Goal: Task Accomplishment & Management: Manage account settings

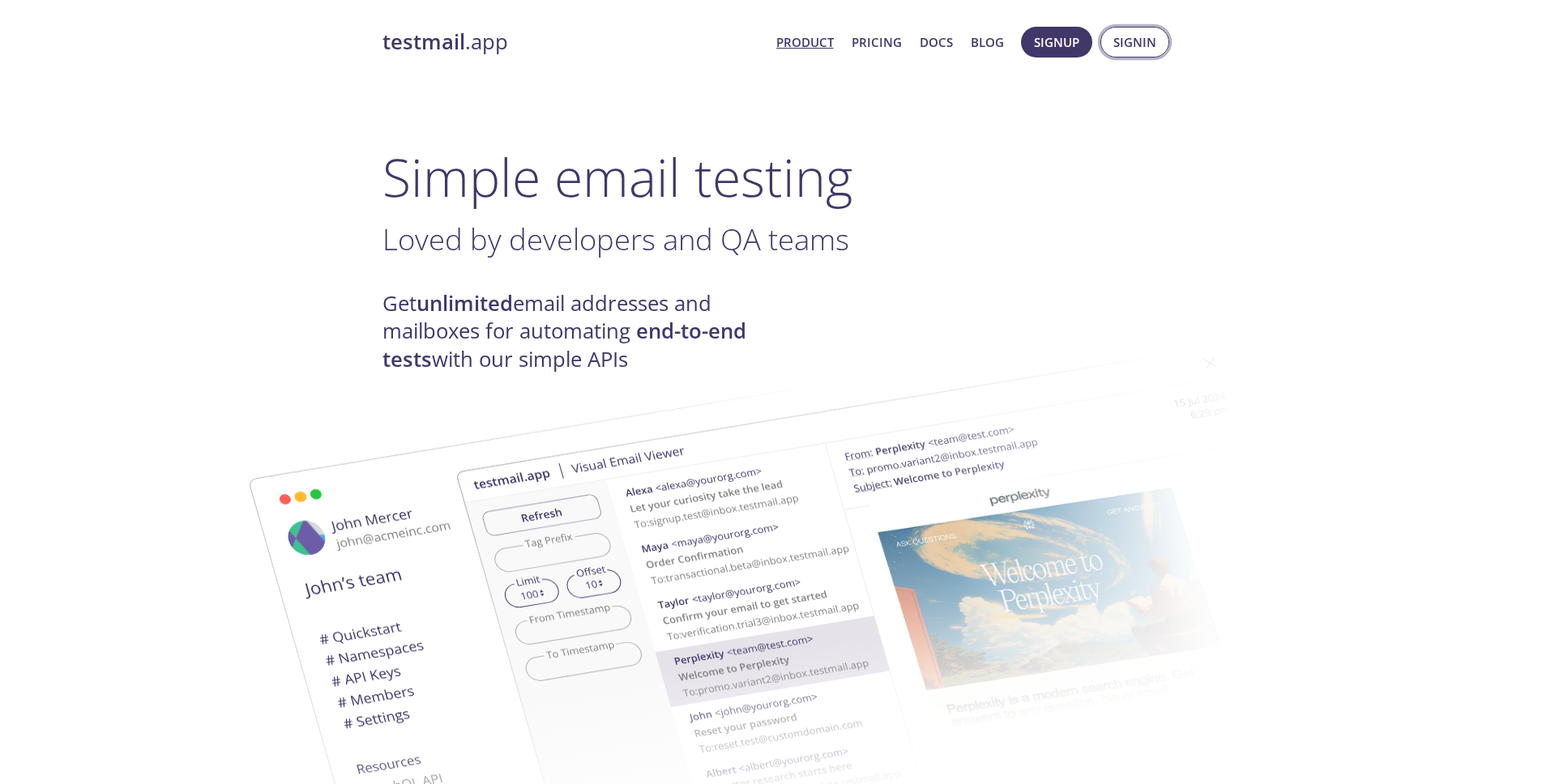
click at [1133, 38] on span "Signin" at bounding box center [1134, 42] width 43 height 21
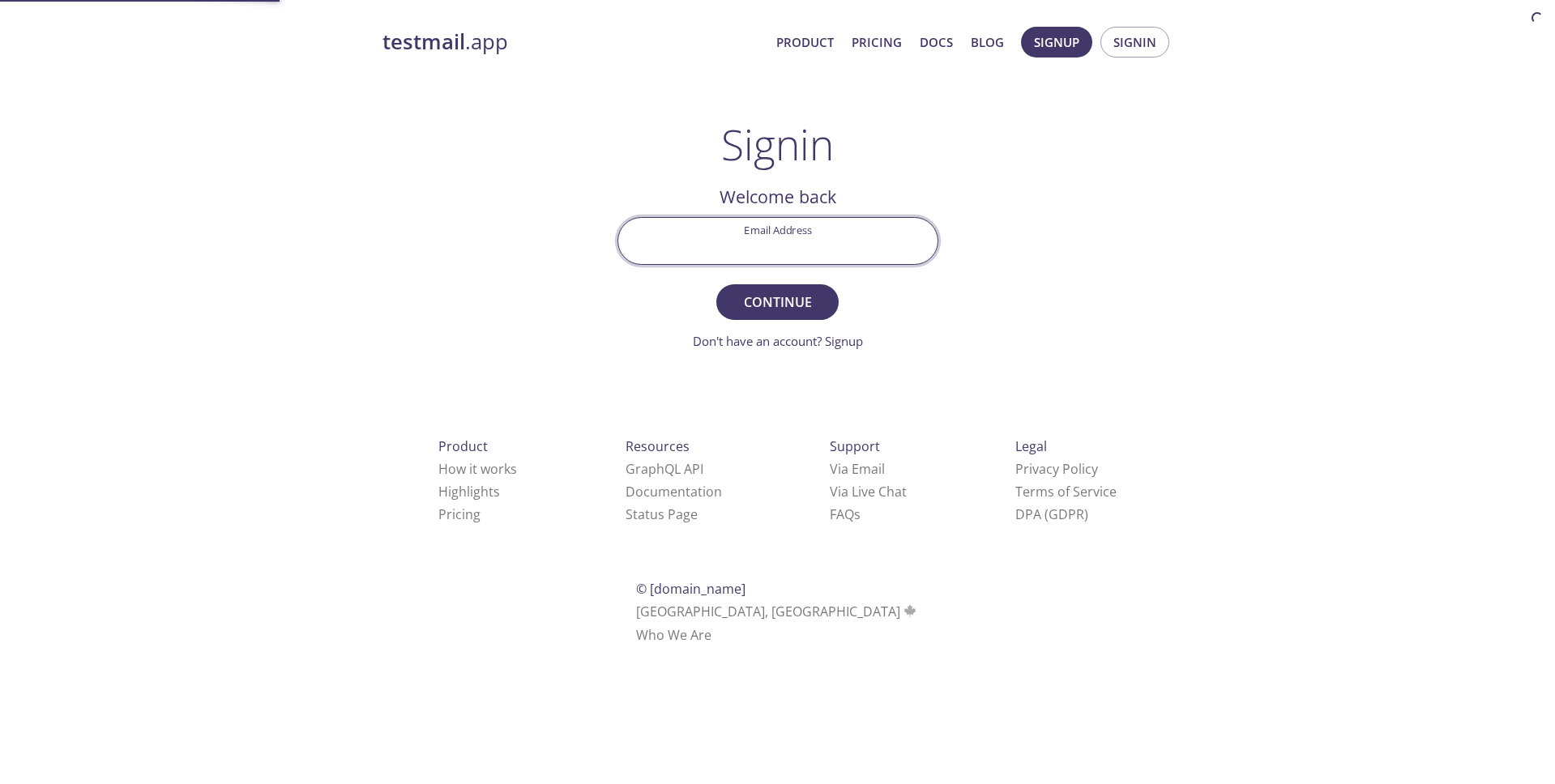
click at [716, 238] on input "Email Address" at bounding box center [778, 241] width 319 height 46
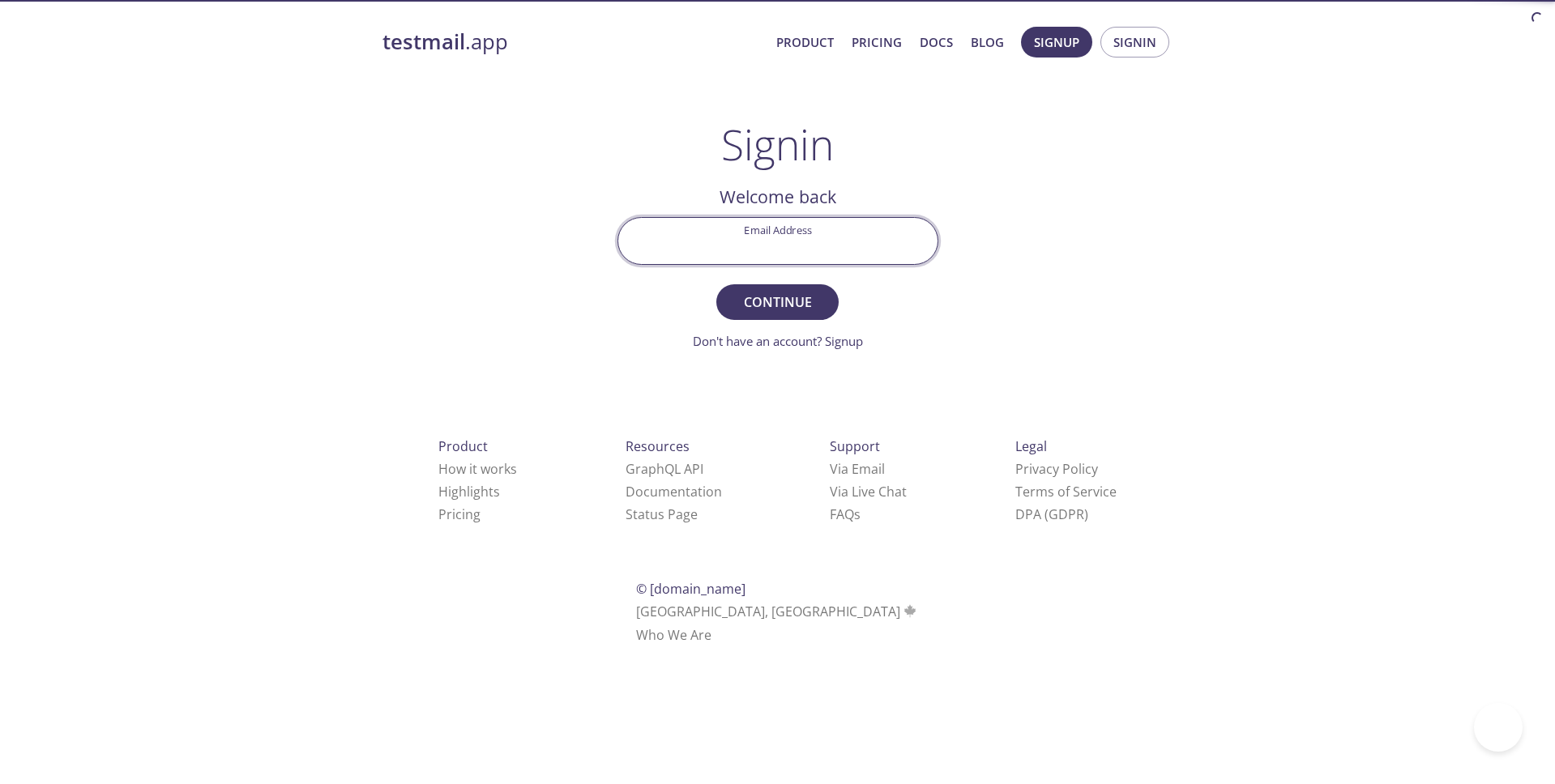
click at [716, 238] on input "Email Address" at bounding box center [778, 241] width 319 height 46
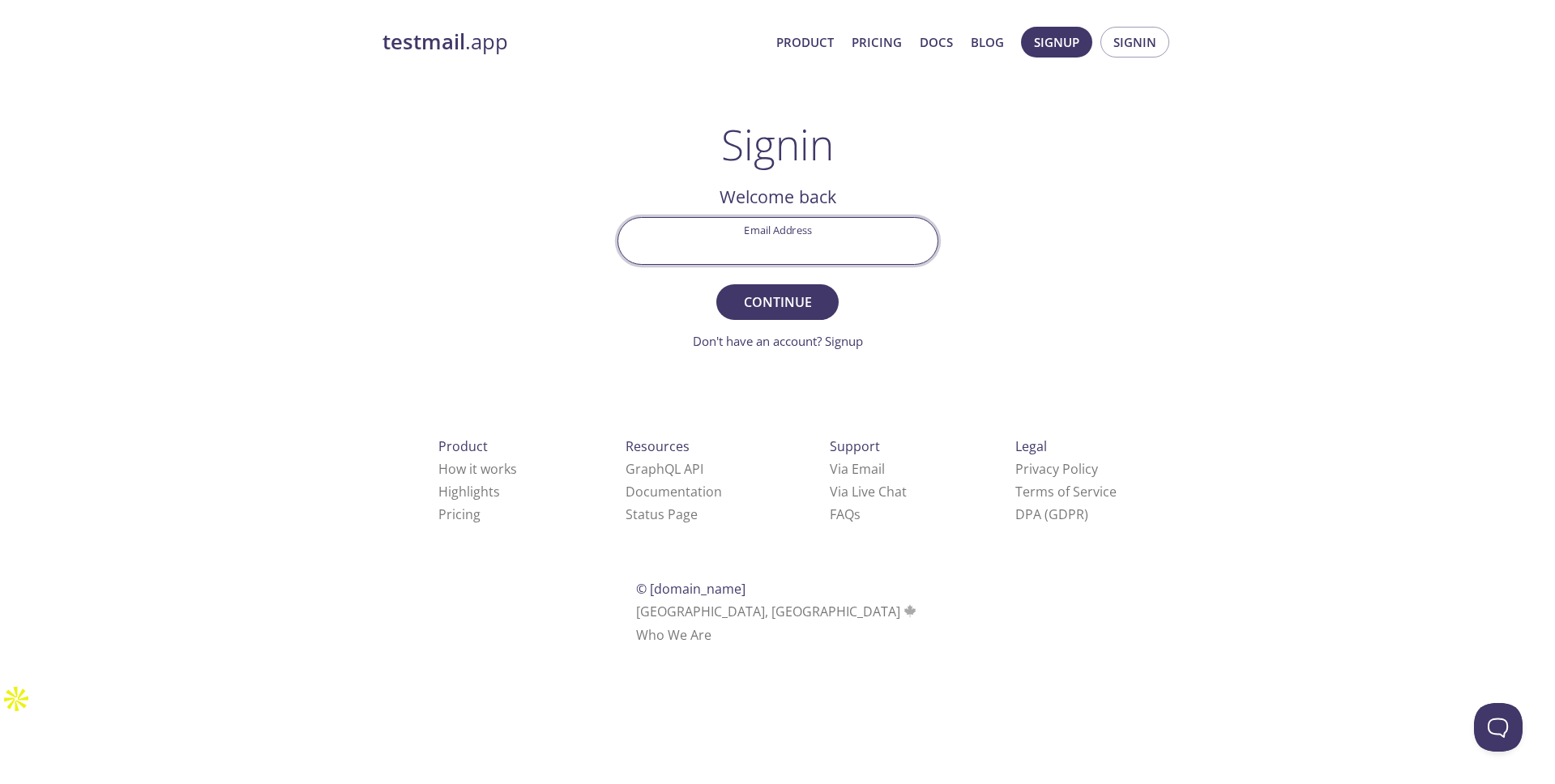
type input "[EMAIL_ADDRESS][DOMAIN_NAME]"
click at [762, 308] on span "Continue" at bounding box center [777, 302] width 86 height 23
click at [752, 237] on input "Signin Security Code" at bounding box center [778, 241] width 319 height 46
click at [759, 246] on input "Signin Security Code" at bounding box center [778, 241] width 319 height 46
paste input "CECWWHS"
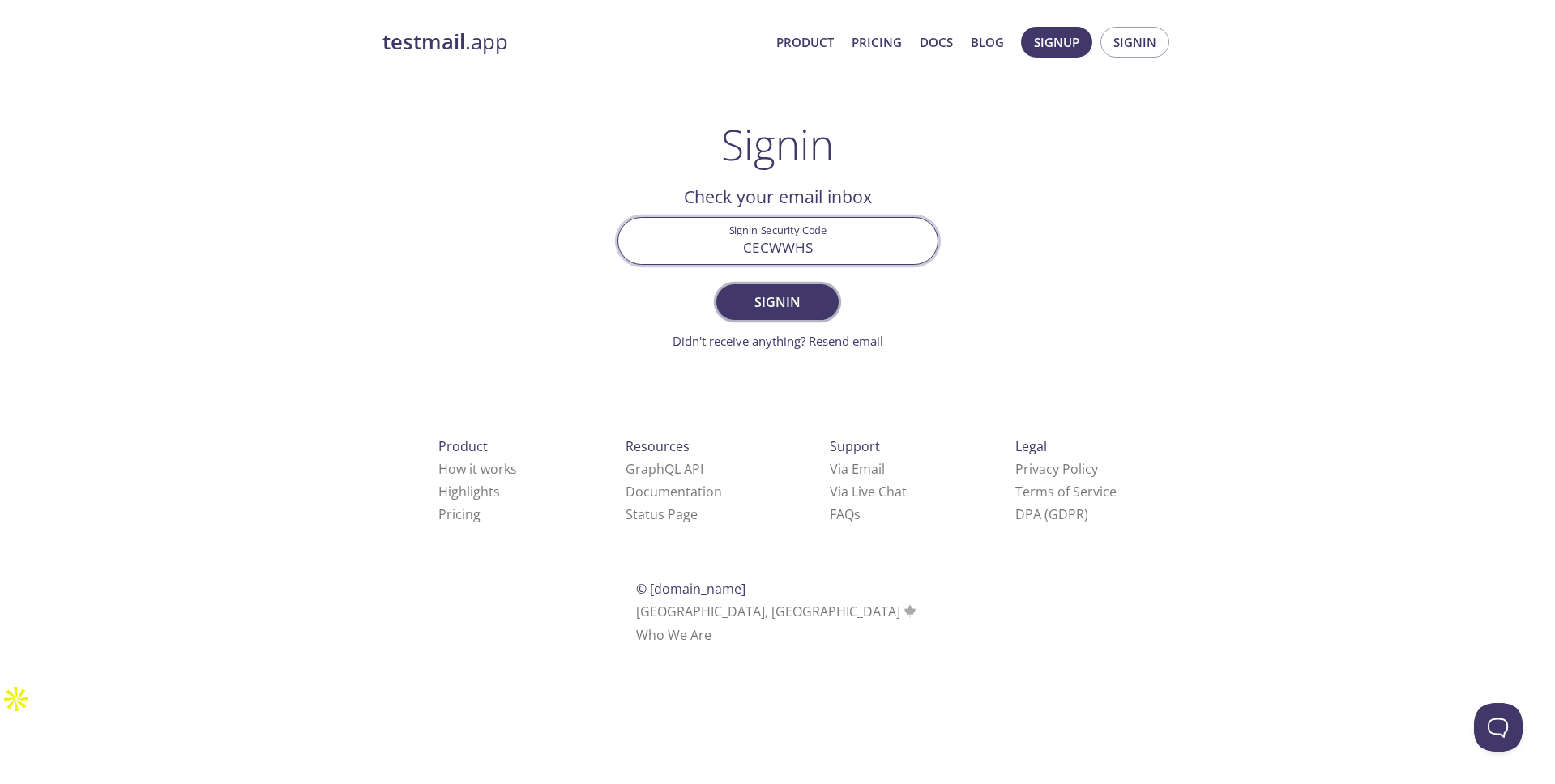
type input "CECWWHS"
click at [781, 300] on span "Signin" at bounding box center [777, 302] width 86 height 23
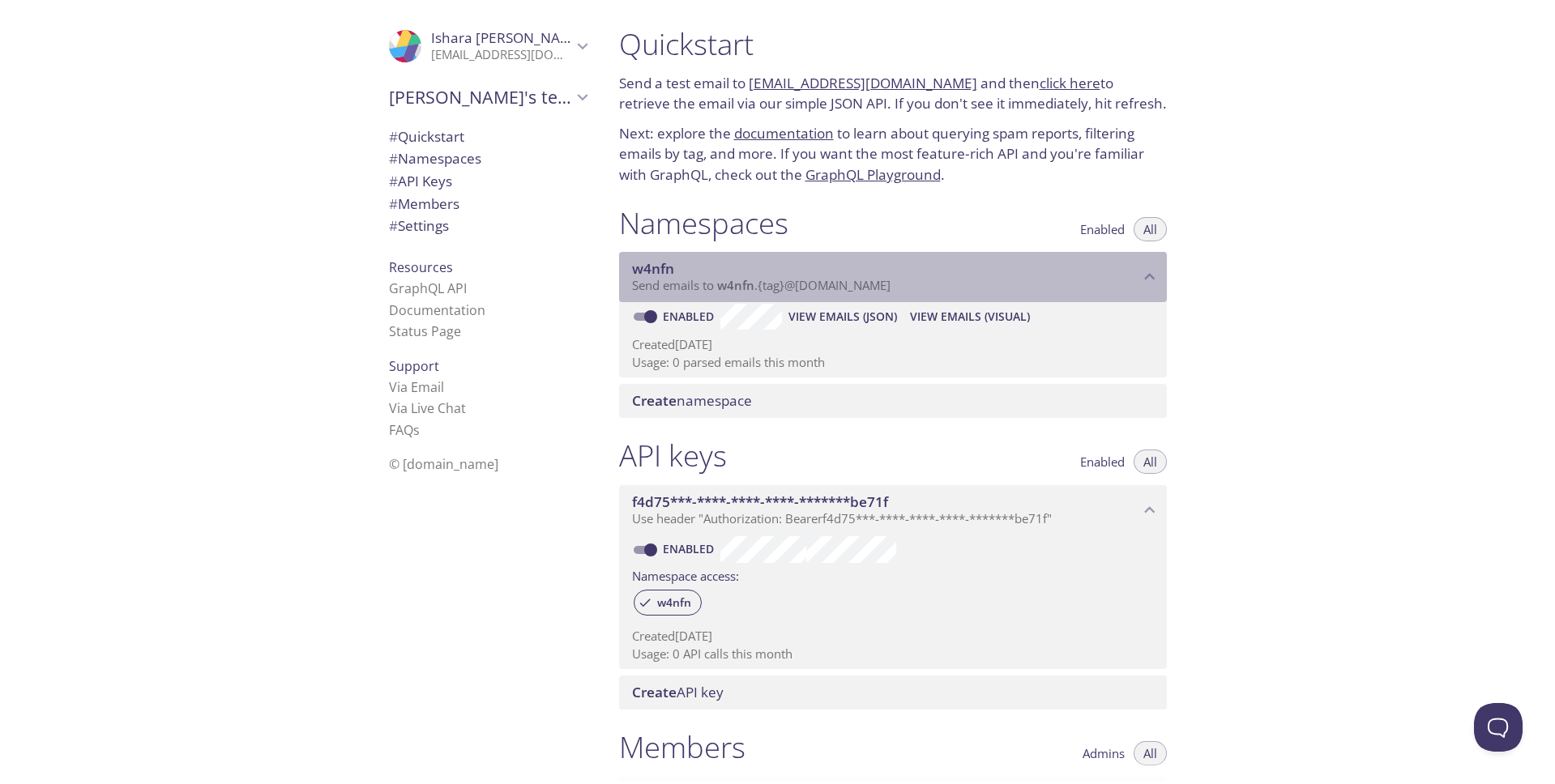
drag, startPoint x: 917, startPoint y: 287, endPoint x: 695, endPoint y: 284, distance: 222.0
click at [695, 284] on p "Send emails to w4nfn . {tag} @[DOMAIN_NAME]" at bounding box center [885, 286] width 507 height 16
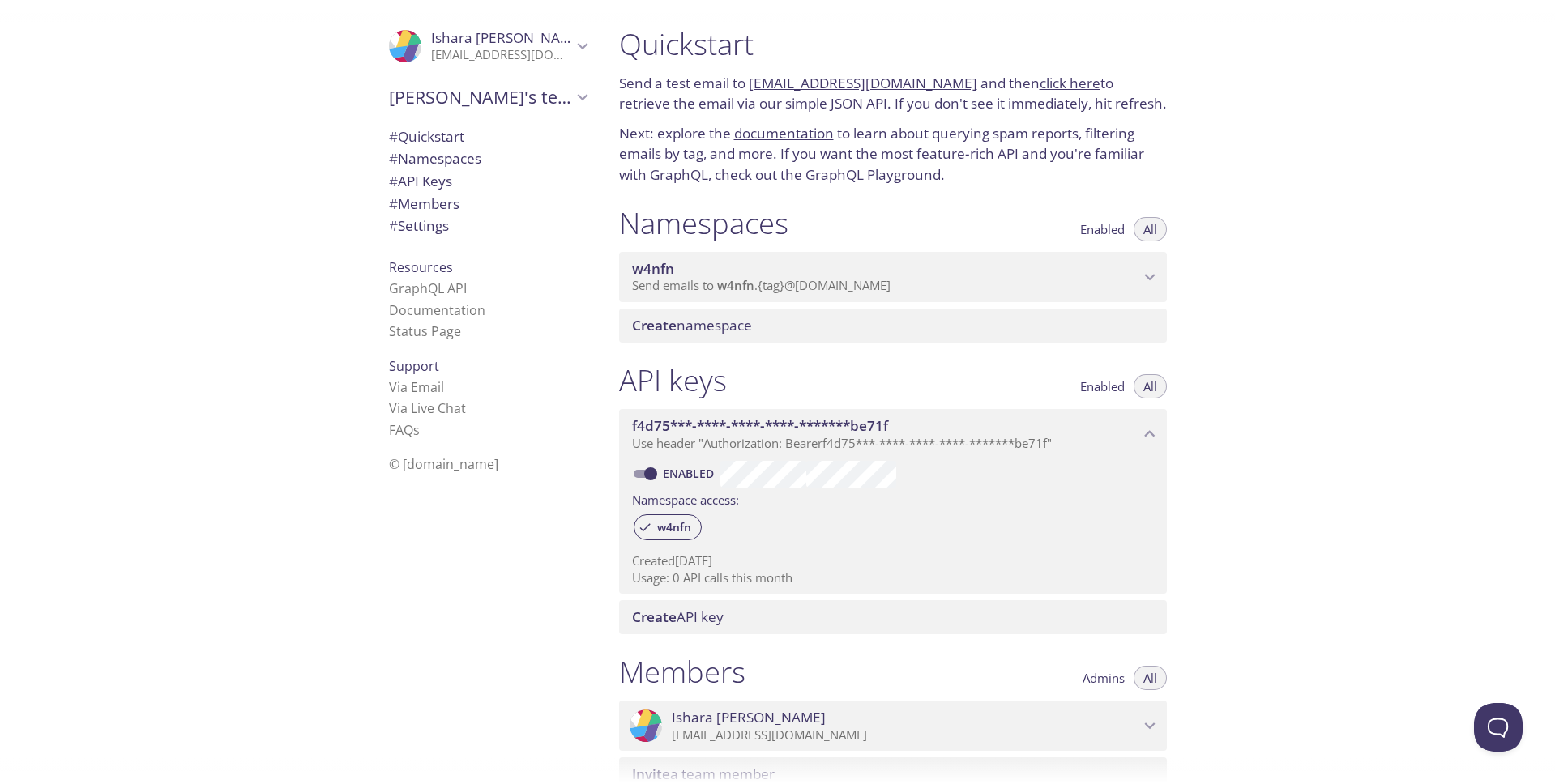
click at [726, 275] on span "w4nfn" at bounding box center [885, 268] width 507 height 18
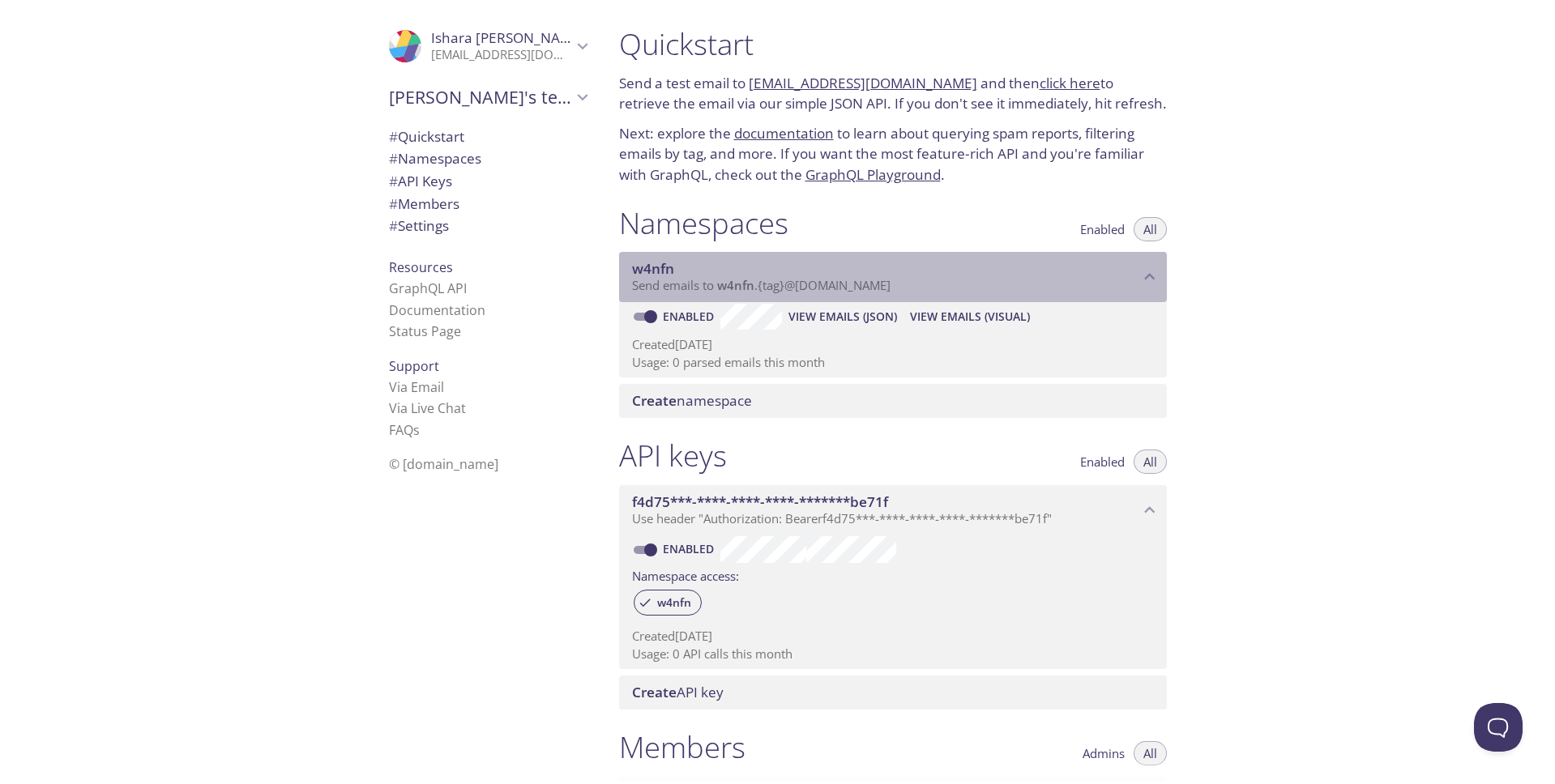
drag, startPoint x: 717, startPoint y: 282, endPoint x: 900, endPoint y: 271, distance: 183.3
click at [900, 271] on div "w4nfn Send emails to w4nfn . {tag} @[DOMAIN_NAME]" at bounding box center [885, 276] width 507 height 34
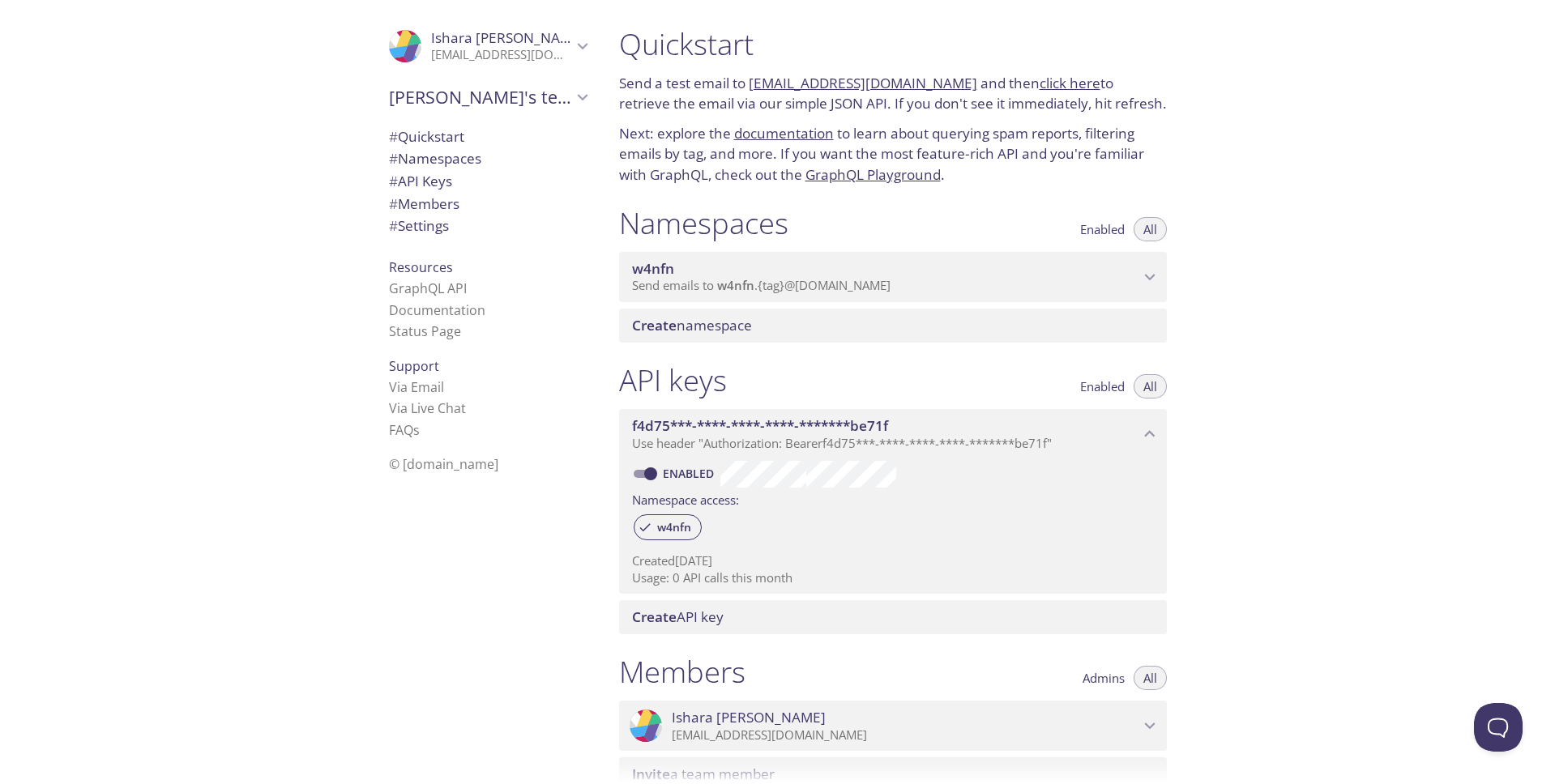
click at [1318, 409] on div "Quickstart Send a test email to [EMAIL_ADDRESS][DOMAIN_NAME] and then click her…" at bounding box center [1081, 392] width 950 height 784
